Goal: Task Accomplishment & Management: Use online tool/utility

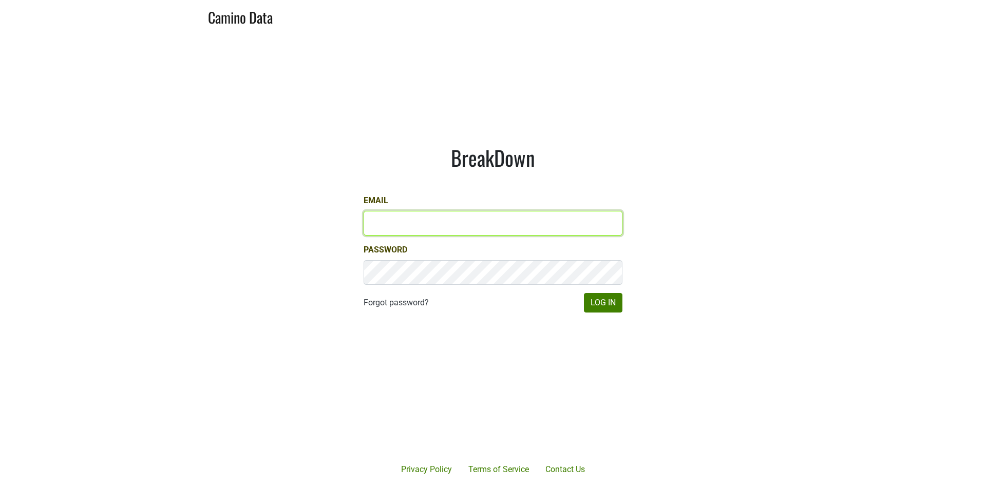
type input "[EMAIL_ADDRESS][DOMAIN_NAME]"
click at [584, 293] on button "Log In" at bounding box center [603, 303] width 38 height 20
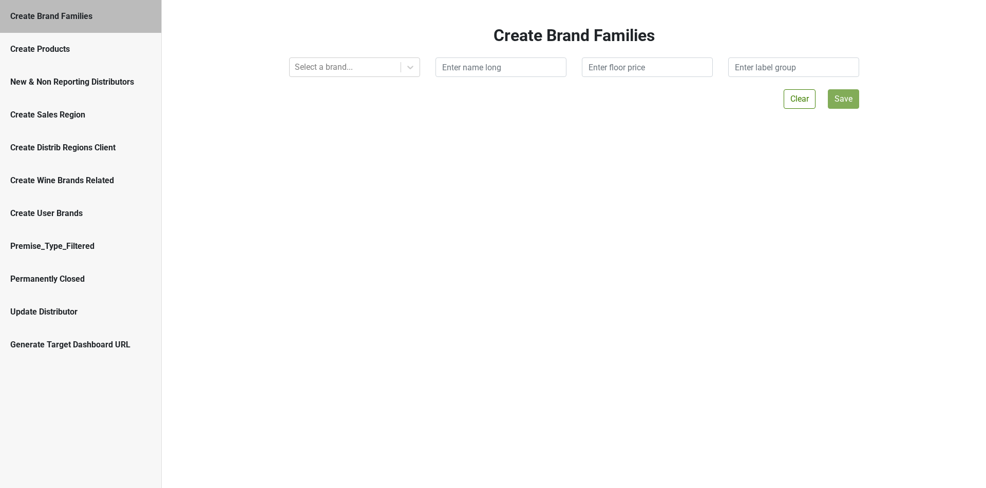
click at [125, 88] on div "New & Non Reporting Distributors" at bounding box center [80, 82] width 161 height 33
